Goal: Check status: Check status

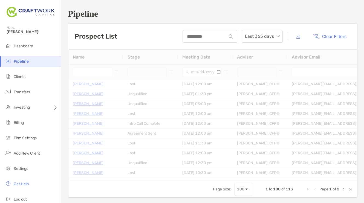
type input "**********"
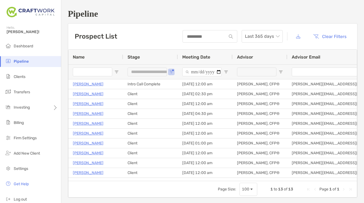
click at [25, 53] on ul "Dashboard Pipeline Clients Transfers Investing Billing Firm Settings" at bounding box center [30, 94] width 61 height 107
click at [25, 44] on span "Dashboard" at bounding box center [23, 46] width 19 height 5
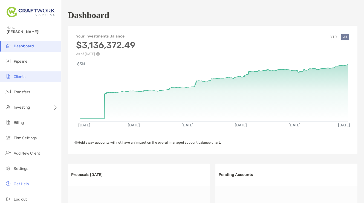
click at [19, 76] on span "Clients" at bounding box center [20, 77] width 12 height 5
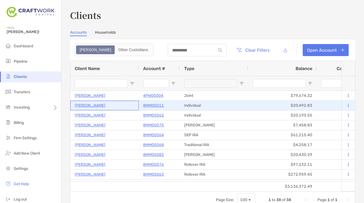
click at [93, 106] on p "[PERSON_NAME]" at bounding box center [90, 105] width 31 height 7
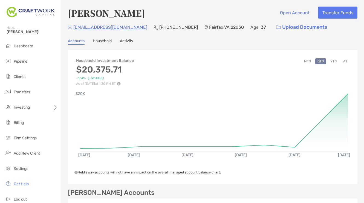
click at [335, 61] on button "YTD" at bounding box center [334, 61] width 11 height 6
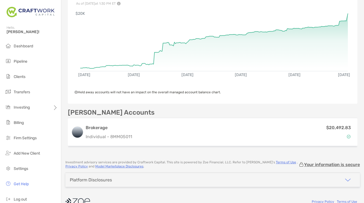
scroll to position [90, 0]
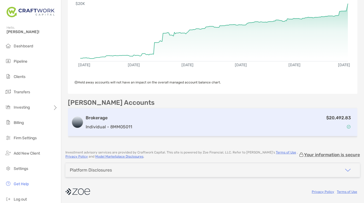
click at [267, 130] on div "Brokerage Individual - 8MM05011 $20,492.83" at bounding box center [213, 123] width 290 height 28
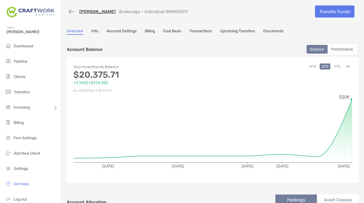
click at [209, 31] on link "Transactions" at bounding box center [201, 32] width 22 height 6
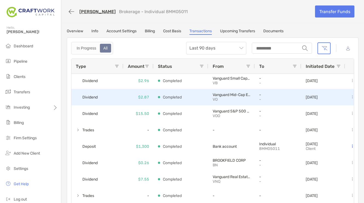
scroll to position [18, 0]
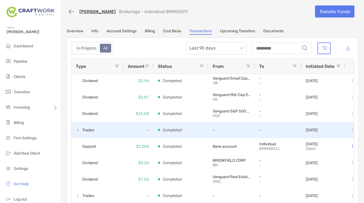
click at [77, 130] on span at bounding box center [78, 130] width 4 height 4
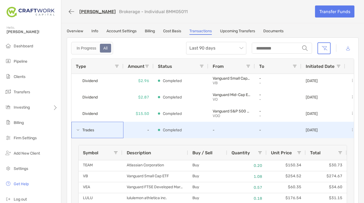
click at [77, 130] on span at bounding box center [78, 130] width 4 height 4
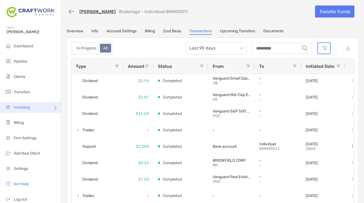
click at [36, 107] on div "Investing" at bounding box center [30, 107] width 61 height 11
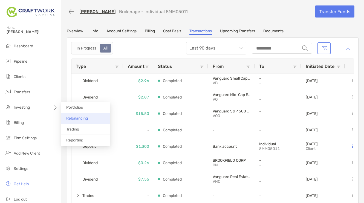
click at [85, 118] on span "Rebalancing" at bounding box center [77, 118] width 22 height 5
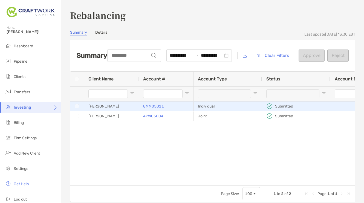
click at [146, 105] on p "8MM05011" at bounding box center [153, 106] width 21 height 7
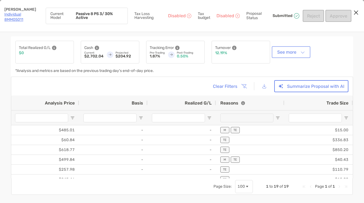
click at [289, 51] on button "See more" at bounding box center [291, 52] width 36 height 10
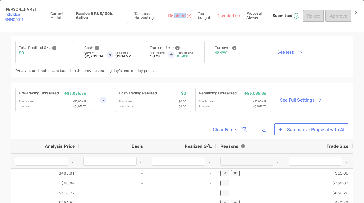
drag, startPoint x: 175, startPoint y: 18, endPoint x: 190, endPoint y: 17, distance: 15.1
click at [190, 17] on div "Tax Loss Harvesting Disabled" at bounding box center [163, 16] width 57 height 16
click at [228, 16] on p "Disabled" at bounding box center [226, 16] width 18 height 4
drag, startPoint x: 259, startPoint y: 18, endPoint x: 247, endPoint y: 9, distance: 14.5
click at [247, 9] on div "Proposal Status Submitted" at bounding box center [274, 16] width 54 height 16
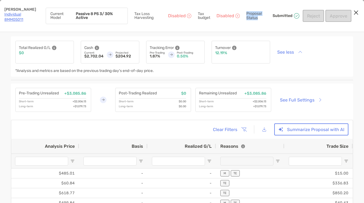
click at [15, 15] on link "Individual 8MM05011" at bounding box center [13, 17] width 19 height 10
